Goal: Task Accomplishment & Management: Manage account settings

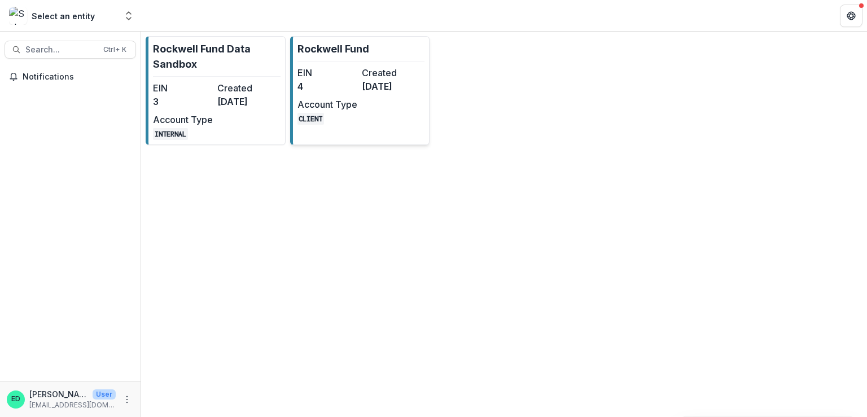
click at [354, 104] on dt "Account Type" at bounding box center [327, 105] width 60 height 14
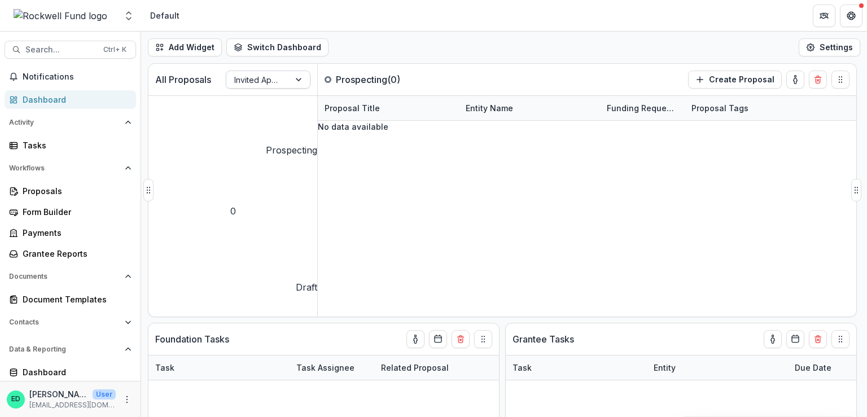
click at [286, 75] on div "Invited Applications" at bounding box center [257, 80] width 63 height 16
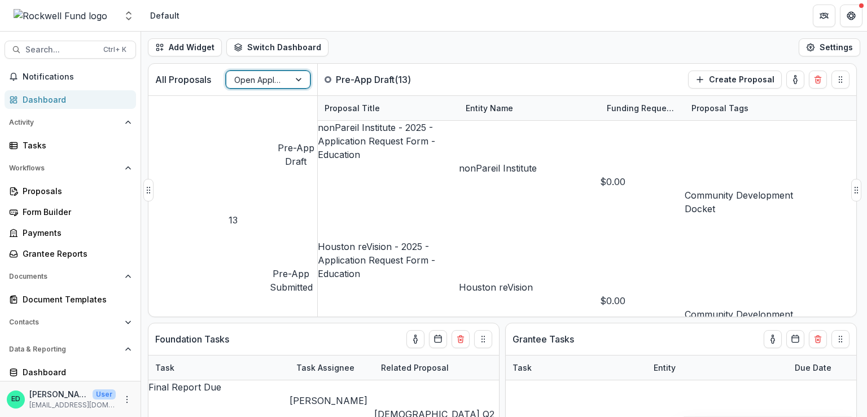
click at [282, 348] on button "Application Draft 20" at bounding box center [232, 410] width 169 height 125
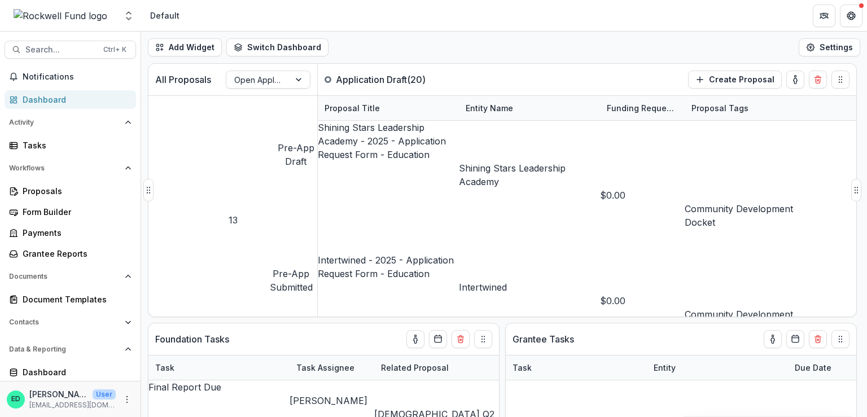
click at [292, 227] on button "Pre-App Submitted 1" at bounding box center [232, 287] width 169 height 121
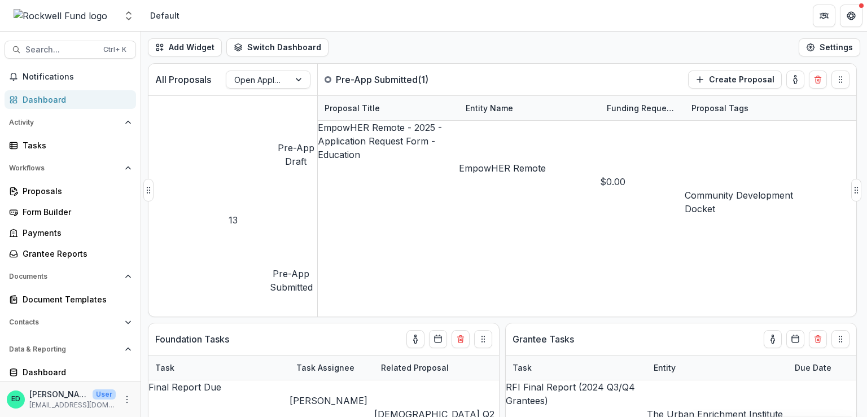
click at [289, 122] on button "Pre-App Draft 13" at bounding box center [232, 161] width 169 height 131
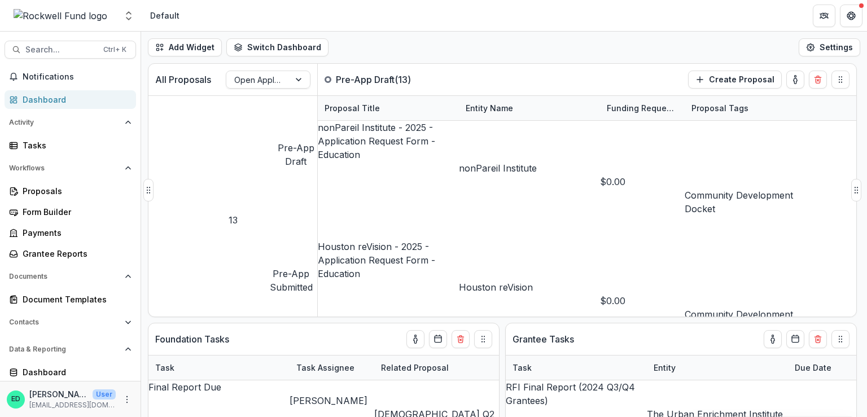
click at [283, 227] on button "Pre-App Submitted 1" at bounding box center [232, 287] width 169 height 121
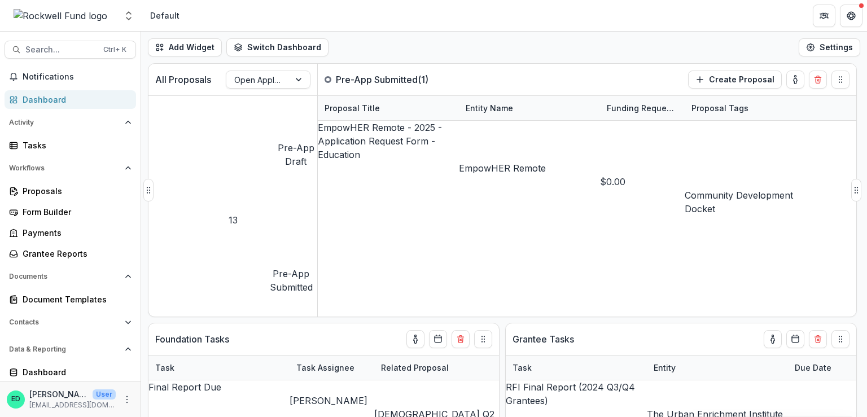
click at [300, 213] on div "13" at bounding box center [232, 220] width 169 height 14
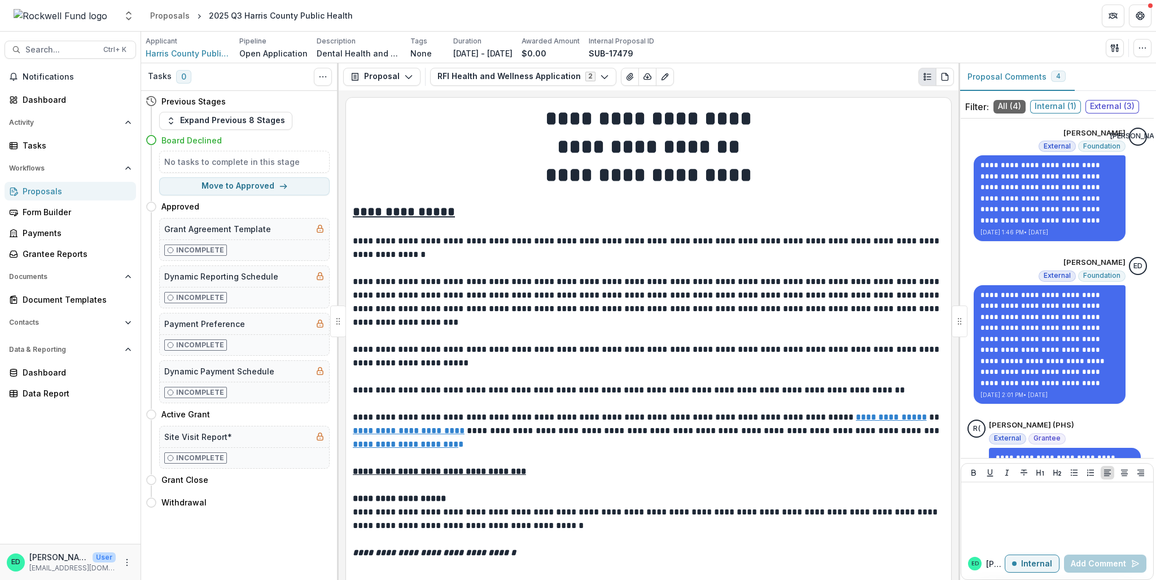
scroll to position [199, 0]
